Goal: Use online tool/utility: Utilize a website feature to perform a specific function

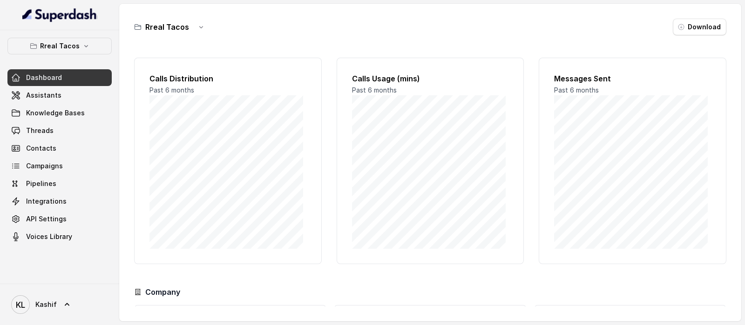
click at [38, 218] on span "API Settings" at bounding box center [46, 219] width 41 height 9
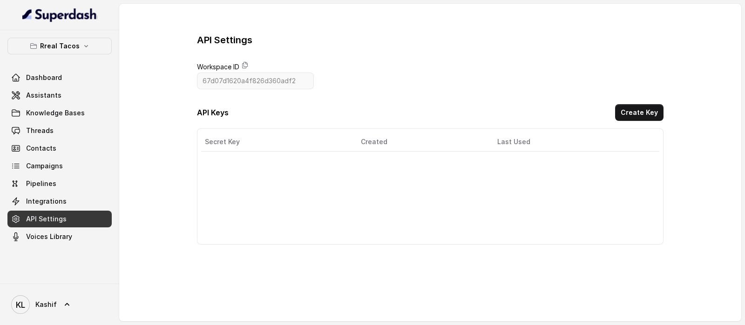
click at [40, 240] on span "Voices Library" at bounding box center [49, 236] width 46 height 9
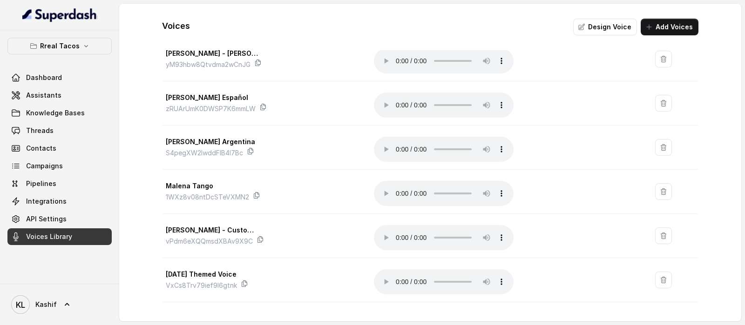
scroll to position [509, 0]
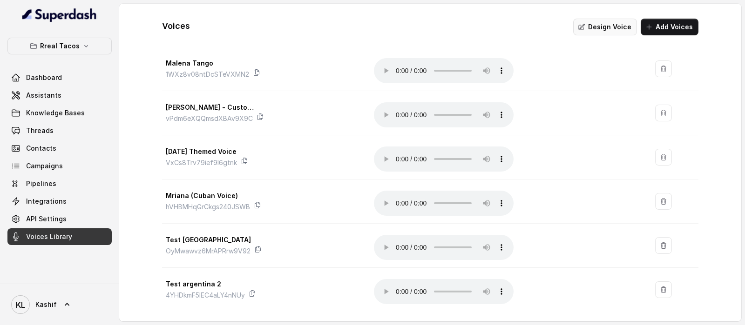
click at [603, 27] on button "Design Voice" at bounding box center [605, 27] width 64 height 17
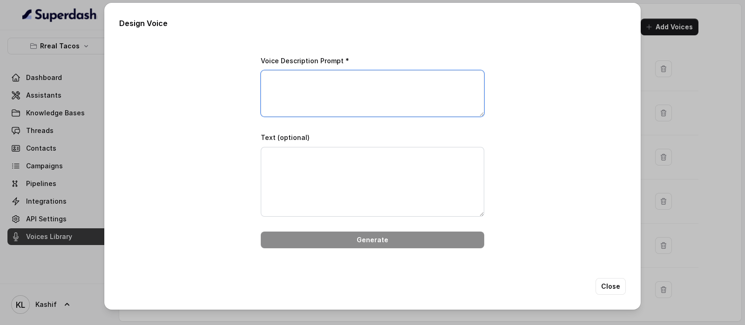
click at [381, 109] on textarea "Voice Description Prompt *" at bounding box center [372, 93] width 223 height 47
click at [428, 182] on textarea "Text (optional)" at bounding box center [372, 182] width 223 height 70
click at [607, 290] on button "Close" at bounding box center [611, 286] width 30 height 17
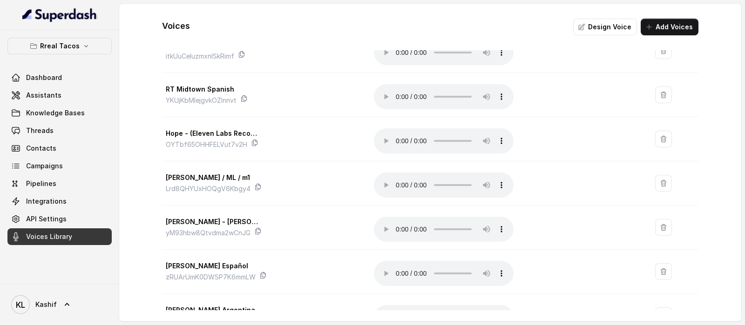
scroll to position [218, 0]
